Goal: Task Accomplishment & Management: Use online tool/utility

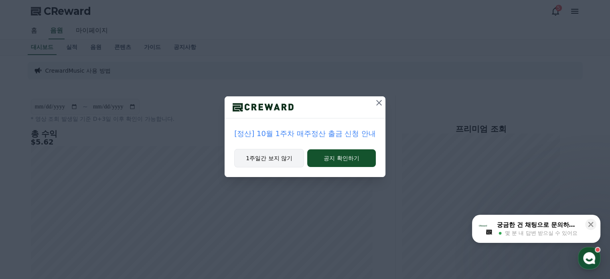
click at [280, 154] on button "1주일간 보지 않기" at bounding box center [269, 158] width 70 height 18
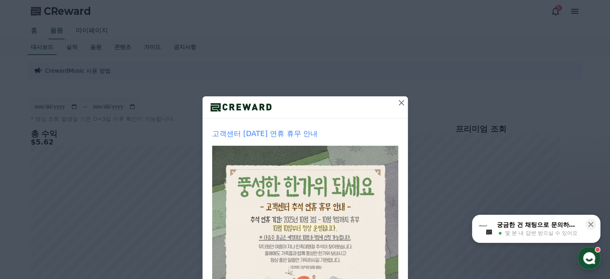
click at [400, 101] on icon at bounding box center [402, 103] width 6 height 6
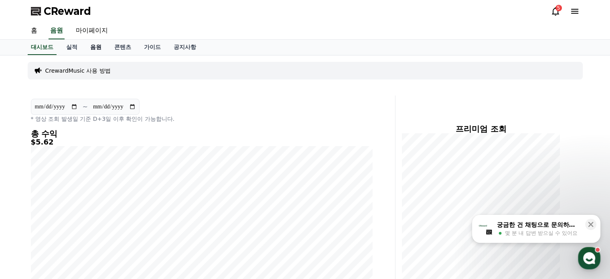
click at [95, 47] on link "음원" at bounding box center [96, 47] width 24 height 15
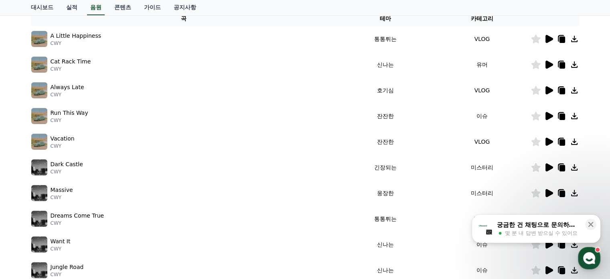
scroll to position [188, 0]
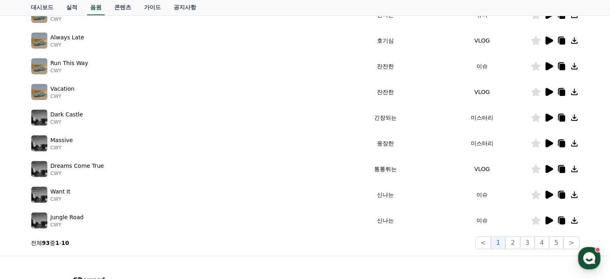
click at [548, 115] on icon at bounding box center [549, 118] width 8 height 8
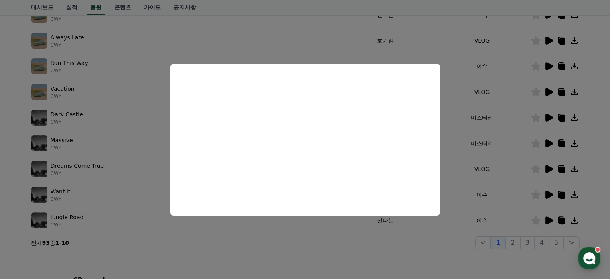
click at [545, 193] on button "close modal" at bounding box center [305, 139] width 610 height 279
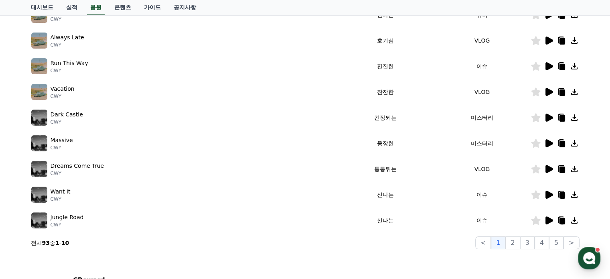
click at [545, 193] on icon at bounding box center [549, 195] width 10 height 10
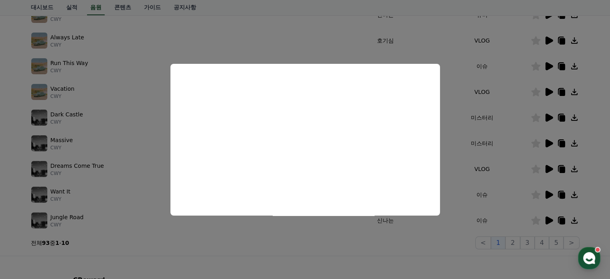
click at [544, 218] on button "close modal" at bounding box center [305, 139] width 610 height 279
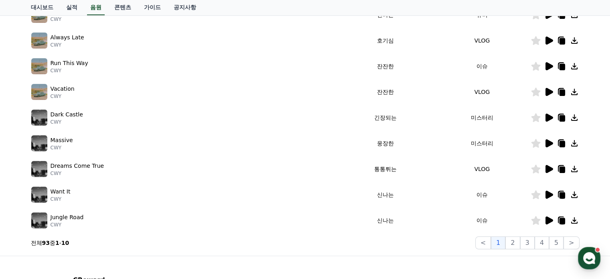
click at [544, 218] on icon at bounding box center [549, 220] width 10 height 10
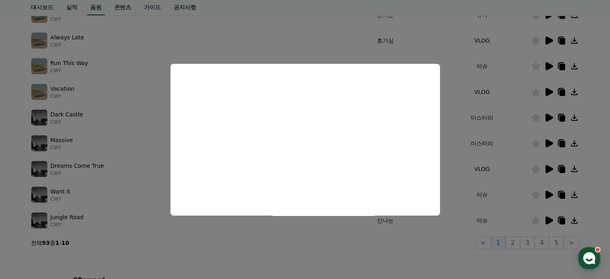
click at [562, 216] on button "close modal" at bounding box center [305, 139] width 610 height 279
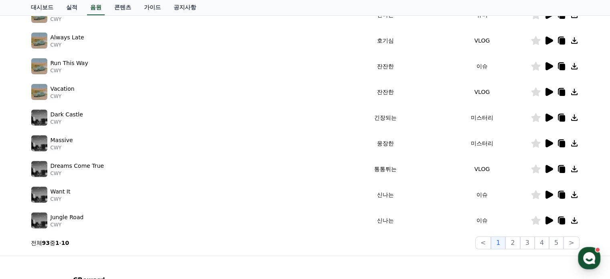
click at [562, 216] on icon at bounding box center [562, 220] width 10 height 10
